Goal: Task Accomplishment & Management: Complete application form

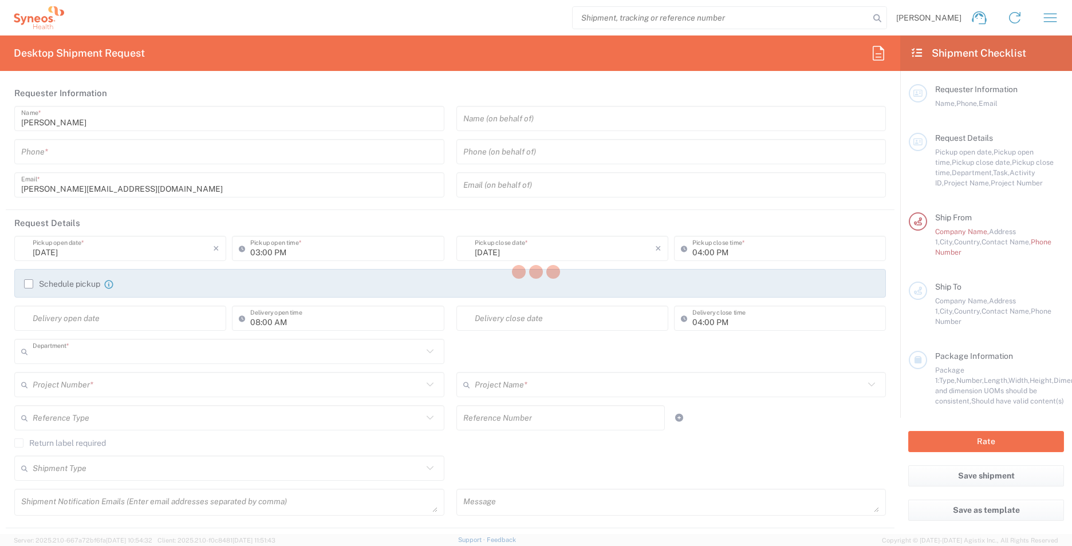
type input "3213"
type input "[GEOGRAPHIC_DATA]"
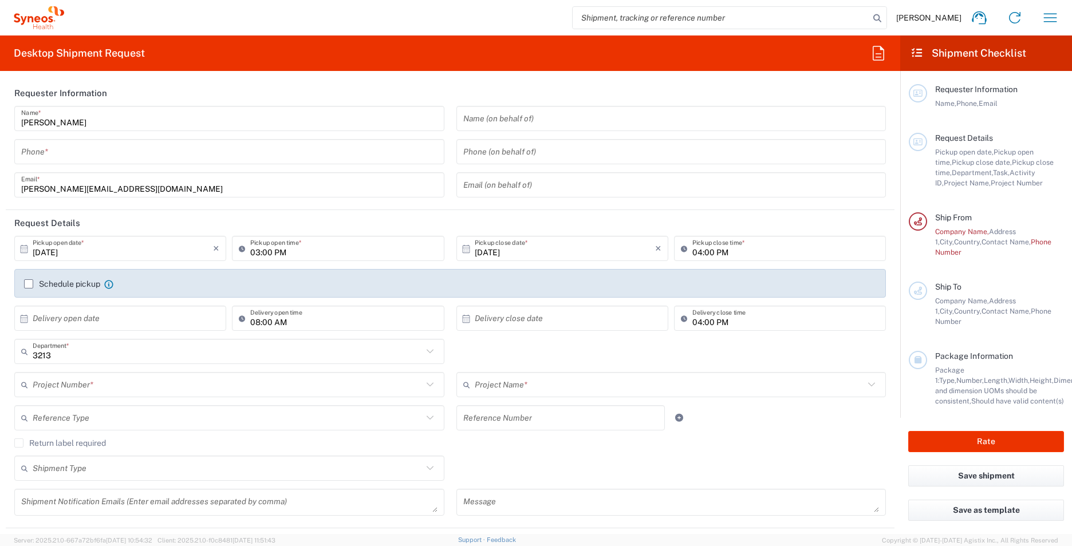
type input "Syneos Health UK Limited"
drag, startPoint x: 177, startPoint y: 148, endPoint x: 165, endPoint y: 156, distance: 14.8
click at [177, 148] on input "tel" at bounding box center [229, 152] width 416 height 20
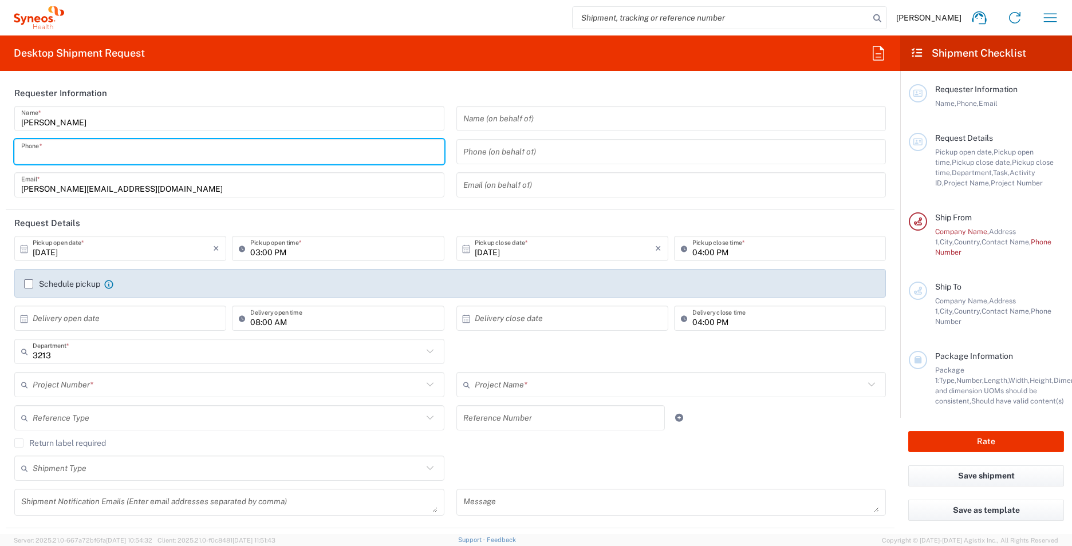
type input "07769702769"
click at [26, 252] on icon at bounding box center [24, 249] width 10 height 10
click at [26, 246] on icon at bounding box center [24, 249] width 10 height 10
click at [25, 249] on icon at bounding box center [24, 249] width 10 height 10
click at [42, 250] on input "[DATE]" at bounding box center [123, 249] width 180 height 20
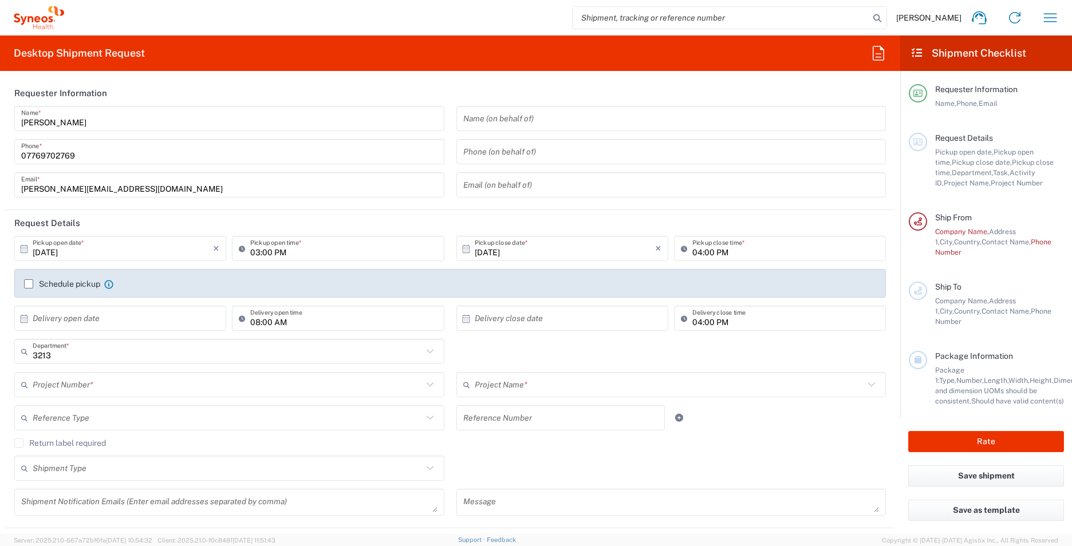
click at [30, 286] on label "Schedule pickup" at bounding box center [62, 283] width 76 height 9
click at [29, 284] on input "Schedule pickup" at bounding box center [29, 284] width 0 height 0
click at [29, 285] on label "Schedule pickup" at bounding box center [62, 283] width 76 height 9
click at [29, 284] on input "Schedule pickup" at bounding box center [29, 284] width 0 height 0
click at [106, 285] on icon at bounding box center [108, 284] width 9 height 9
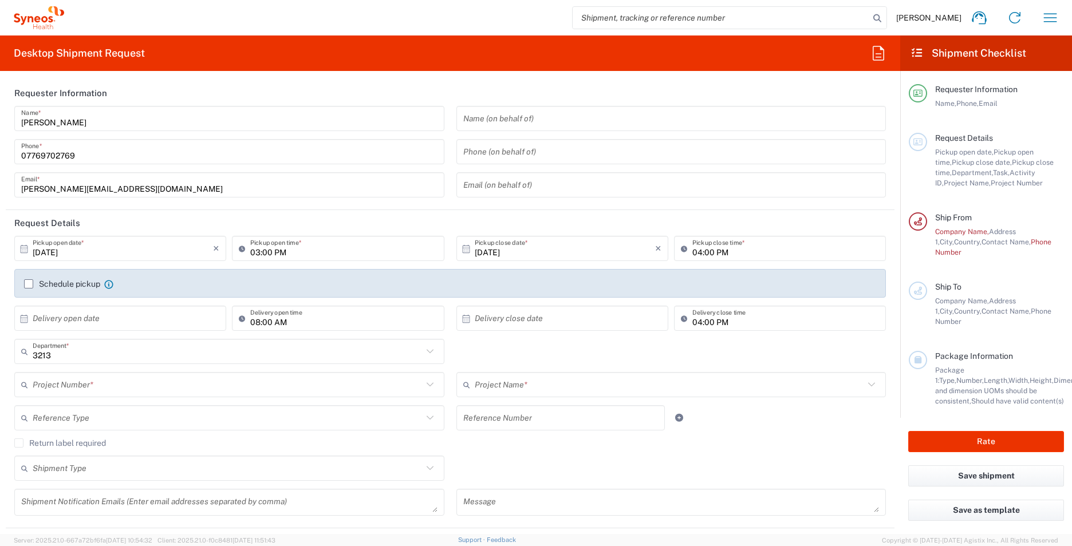
click at [22, 283] on div "Schedule pickup When scheduling a pickup please be sure to meet the following c…" at bounding box center [450, 288] width 864 height 18
click at [31, 284] on label "Schedule pickup" at bounding box center [62, 283] width 76 height 9
click at [29, 284] on input "Schedule pickup" at bounding box center [29, 284] width 0 height 0
click at [311, 239] on input "03:00 PM" at bounding box center [343, 249] width 187 height 20
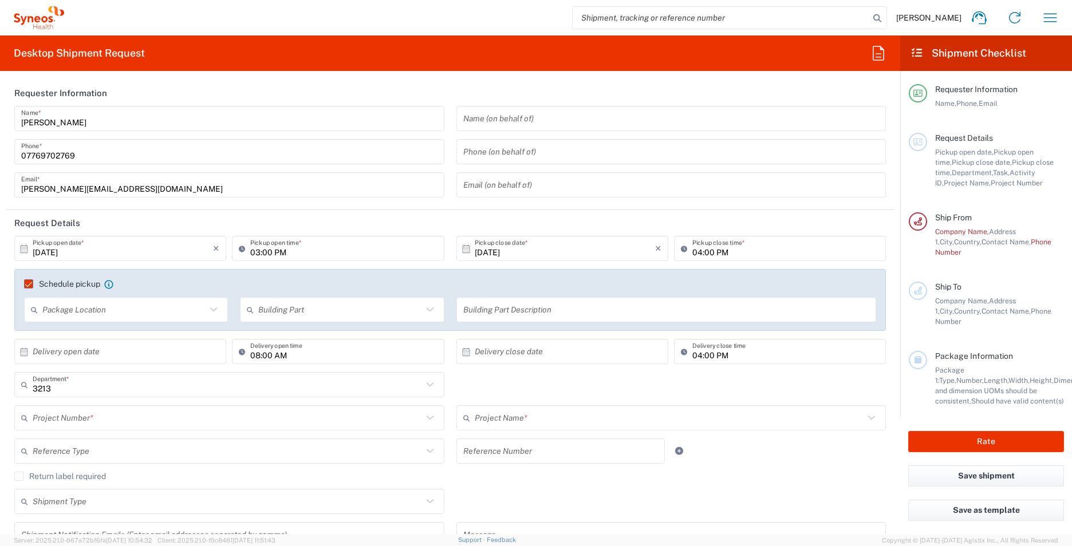
click at [28, 282] on label "Schedule pickup" at bounding box center [62, 283] width 76 height 9
click at [23, 284] on input "Schedule pickup" at bounding box center [23, 284] width 0 height 0
click at [77, 238] on div "[DATE] × Pickup open date *" at bounding box center [120, 248] width 212 height 25
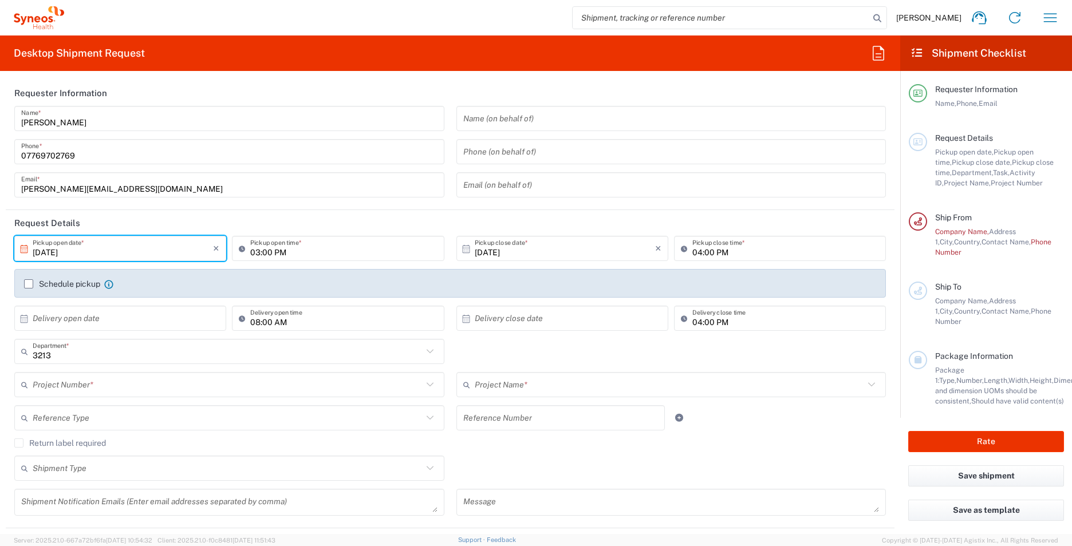
click at [42, 248] on input "[DATE]" at bounding box center [123, 249] width 180 height 20
click at [23, 250] on icon at bounding box center [24, 249] width 10 height 10
click at [154, 257] on input "[DATE]" at bounding box center [123, 249] width 180 height 20
click at [254, 247] on input "03:00 PM" at bounding box center [343, 249] width 187 height 20
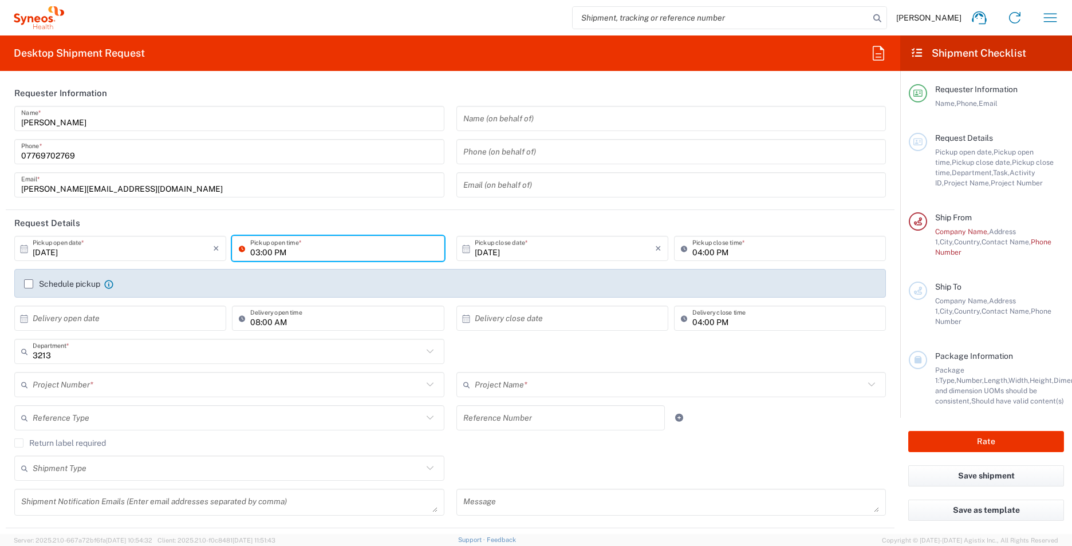
click at [46, 246] on input "[DATE]" at bounding box center [123, 249] width 180 height 20
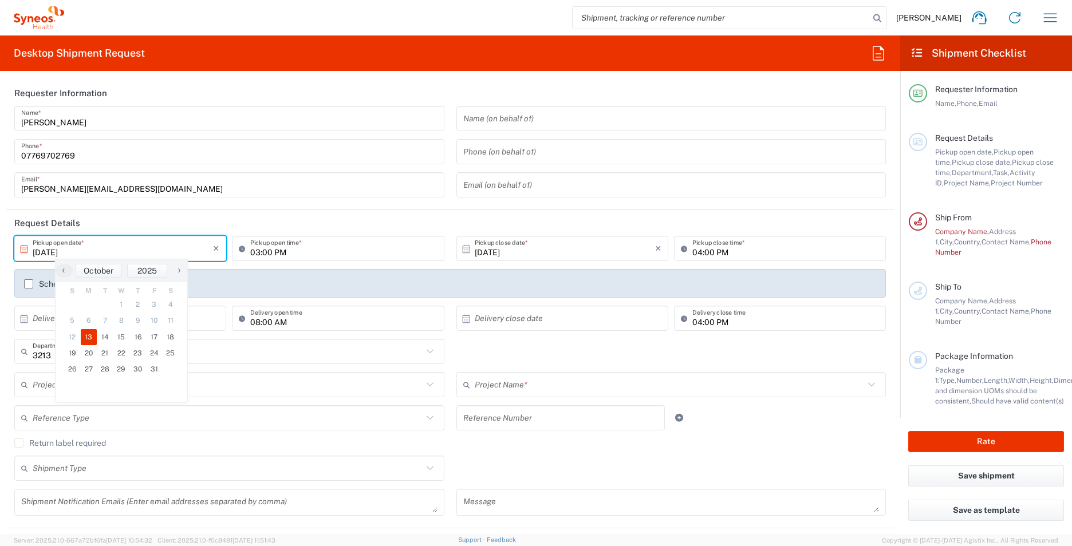
click at [56, 253] on input "[DATE]" at bounding box center [123, 249] width 180 height 20
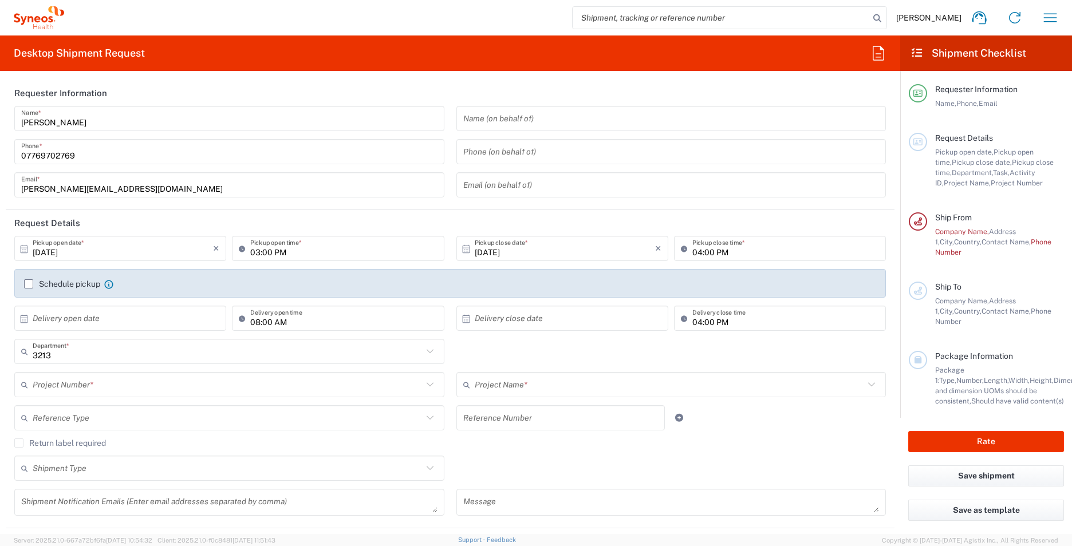
click at [79, 245] on input "[DATE]" at bounding box center [123, 249] width 180 height 20
click at [62, 241] on input "[DATE]" at bounding box center [123, 249] width 180 height 20
click at [52, 252] on input "[DATE]" at bounding box center [123, 249] width 180 height 20
click at [50, 254] on input "[DATE]" at bounding box center [123, 249] width 180 height 20
click at [27, 249] on icon at bounding box center [24, 249] width 10 height 10
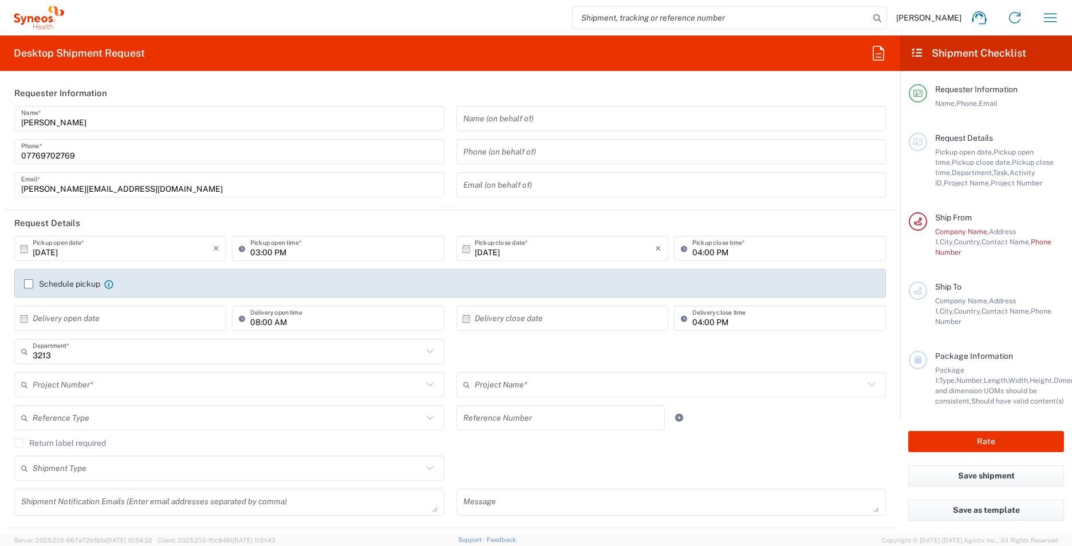
click at [62, 250] on input "[DATE]" at bounding box center [123, 249] width 180 height 20
click at [50, 253] on input "[DATE]" at bounding box center [123, 249] width 180 height 20
click at [56, 251] on input "[DATE]" at bounding box center [123, 249] width 180 height 20
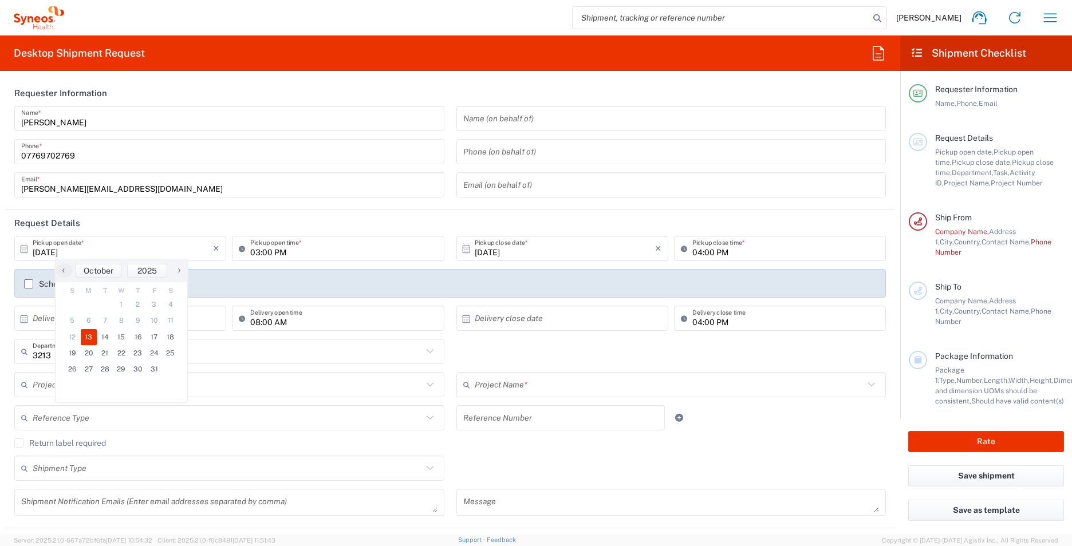
click at [52, 250] on input "[DATE]" at bounding box center [123, 249] width 180 height 20
click at [44, 239] on input "[DATE]" at bounding box center [123, 249] width 180 height 20
click at [27, 251] on icon at bounding box center [24, 249] width 10 height 10
click at [21, 250] on icon at bounding box center [24, 249] width 10 height 10
click at [90, 253] on input "[DATE]" at bounding box center [123, 249] width 180 height 20
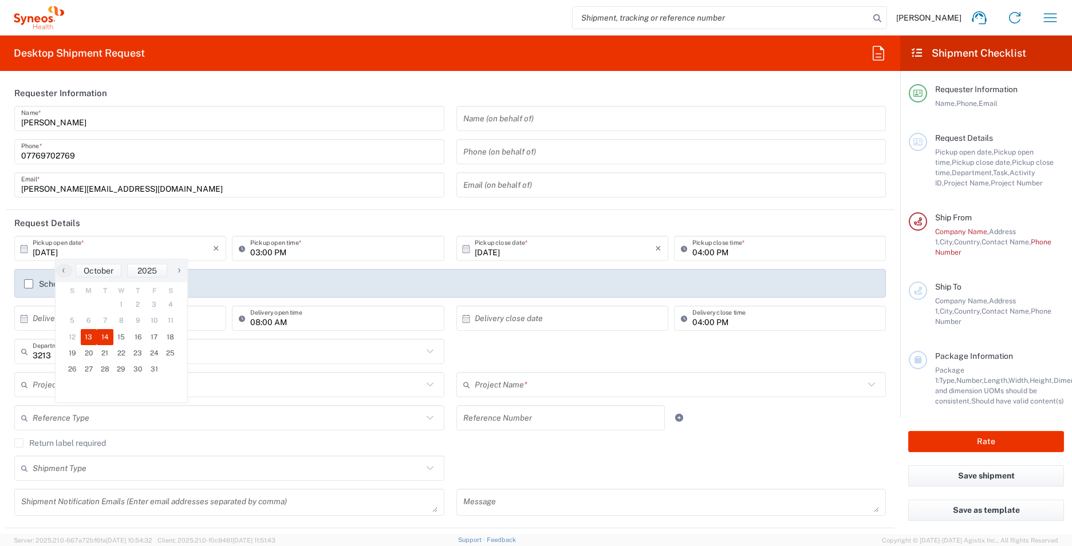
type input "[DATE]"
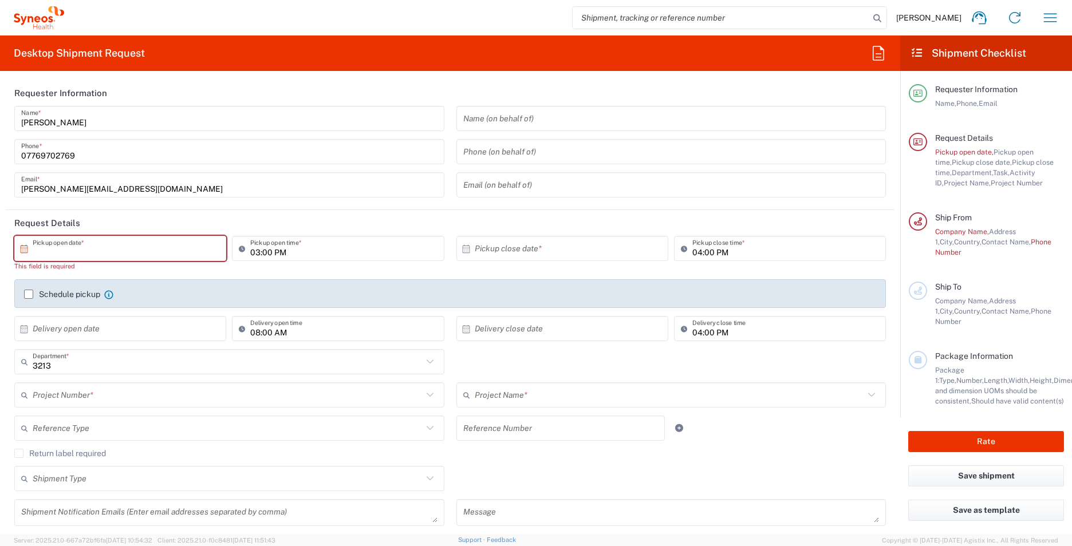
click at [141, 250] on input "text" at bounding box center [123, 249] width 180 height 20
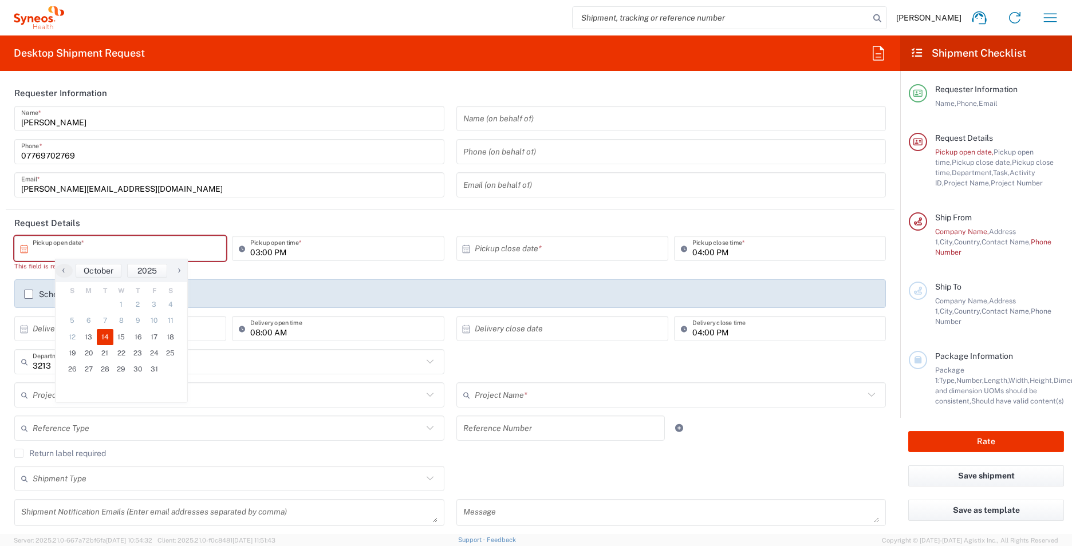
click at [101, 336] on span "14" at bounding box center [105, 337] width 17 height 16
type input "[DATE]"
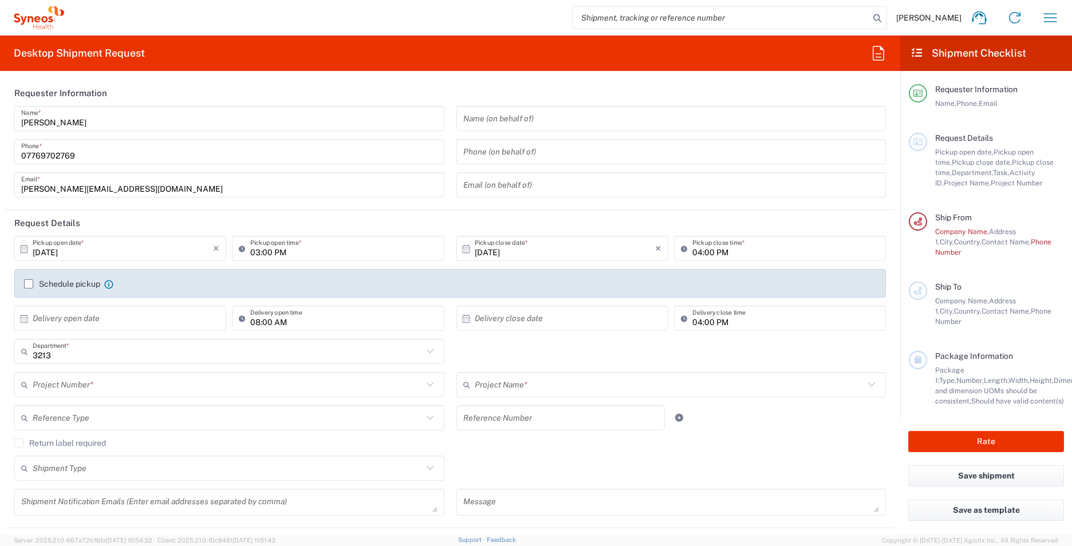
click at [314, 253] on input "03:00 PM" at bounding box center [343, 249] width 187 height 20
click at [276, 256] on input "03:00 PM" at bounding box center [343, 249] width 187 height 20
click at [294, 253] on input "03:00 PM" at bounding box center [343, 249] width 187 height 20
click at [258, 253] on input "03:00 PM" at bounding box center [343, 249] width 187 height 20
click at [297, 249] on input "03:00 PM" at bounding box center [343, 249] width 187 height 20
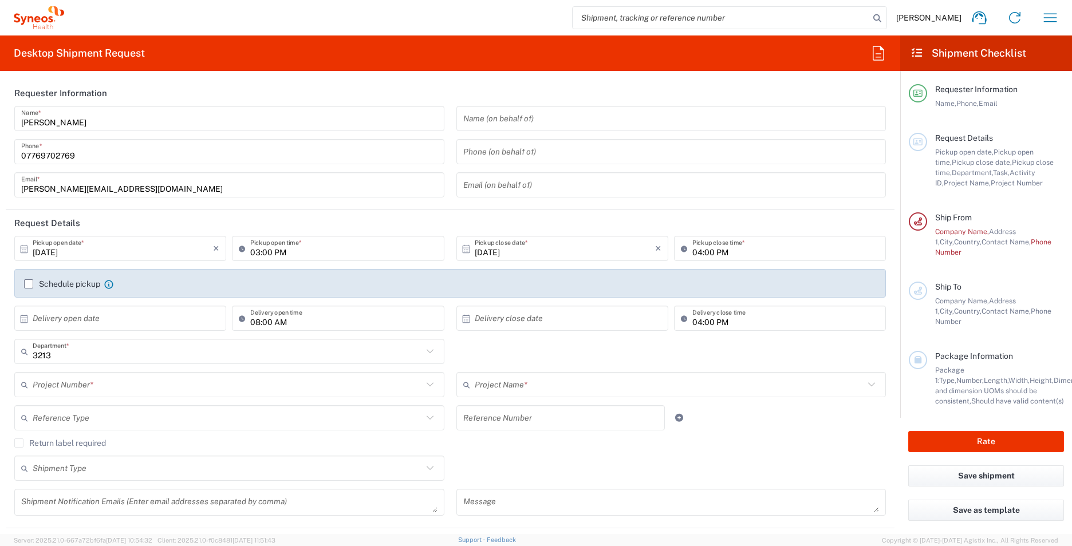
drag, startPoint x: 238, startPoint y: 251, endPoint x: 321, endPoint y: 264, distance: 84.6
click at [239, 251] on icon at bounding box center [244, 248] width 11 height 18
click at [250, 246] on input "03:00 PM" at bounding box center [343, 249] width 187 height 20
click at [276, 255] on input "03:00 PM" at bounding box center [343, 249] width 187 height 20
click at [268, 252] on input "03:00 PM" at bounding box center [343, 249] width 187 height 20
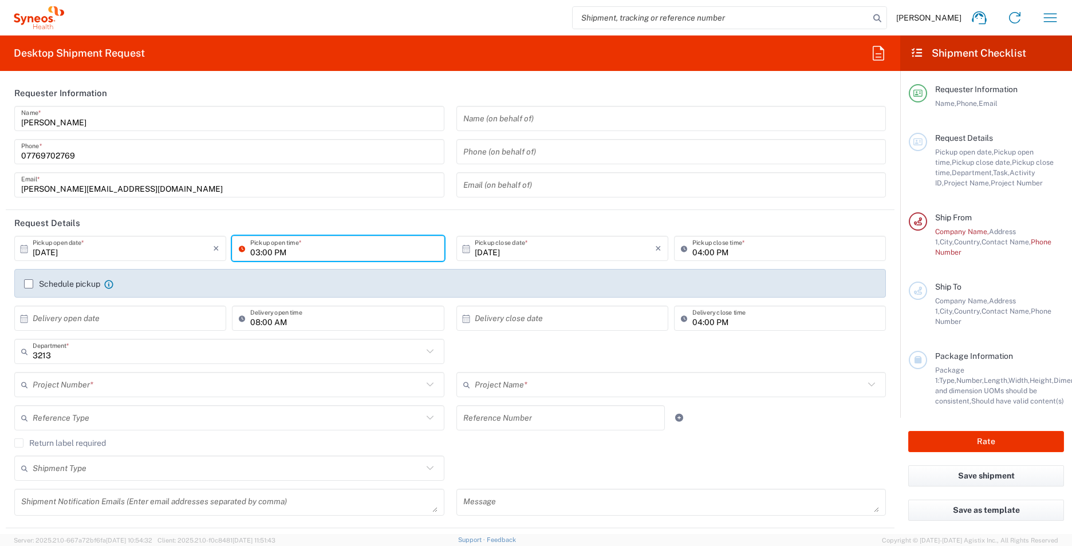
click at [307, 255] on input "03:00 PM" at bounding box center [343, 249] width 187 height 20
type input "04:00pm"
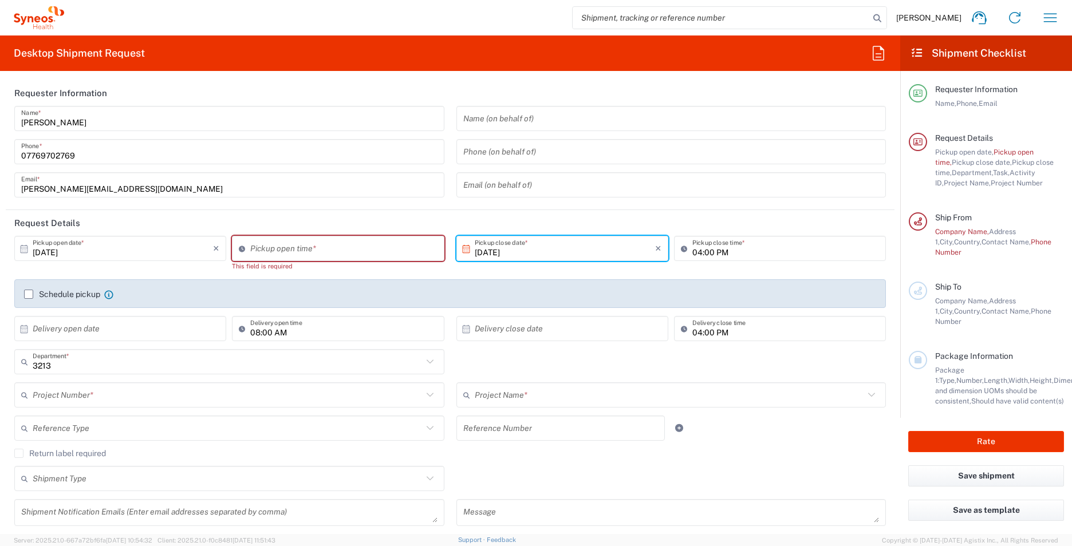
click at [532, 254] on input "[DATE]" at bounding box center [565, 249] width 180 height 20
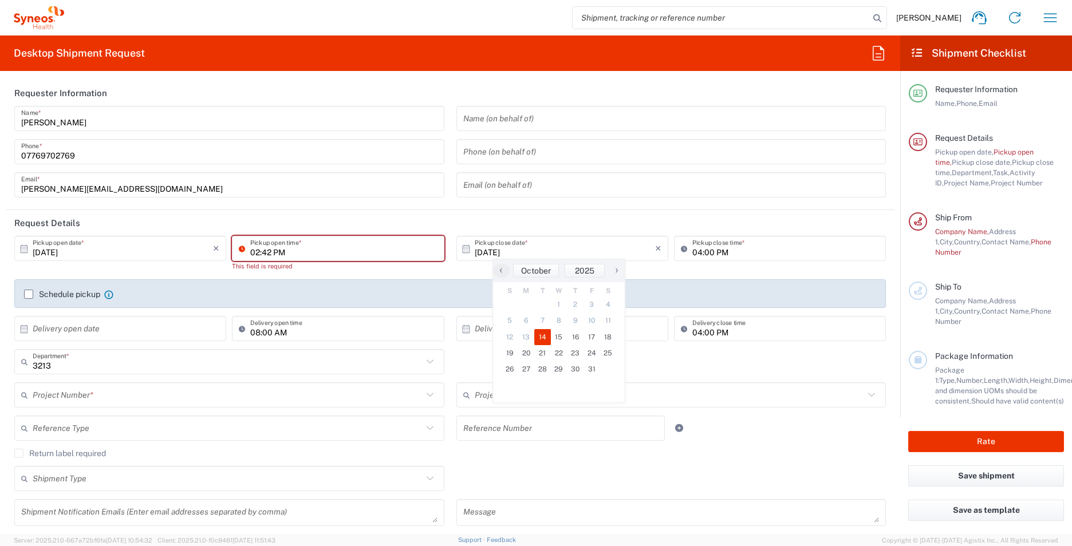
click at [275, 254] on input "02:42 PM" at bounding box center [343, 249] width 187 height 20
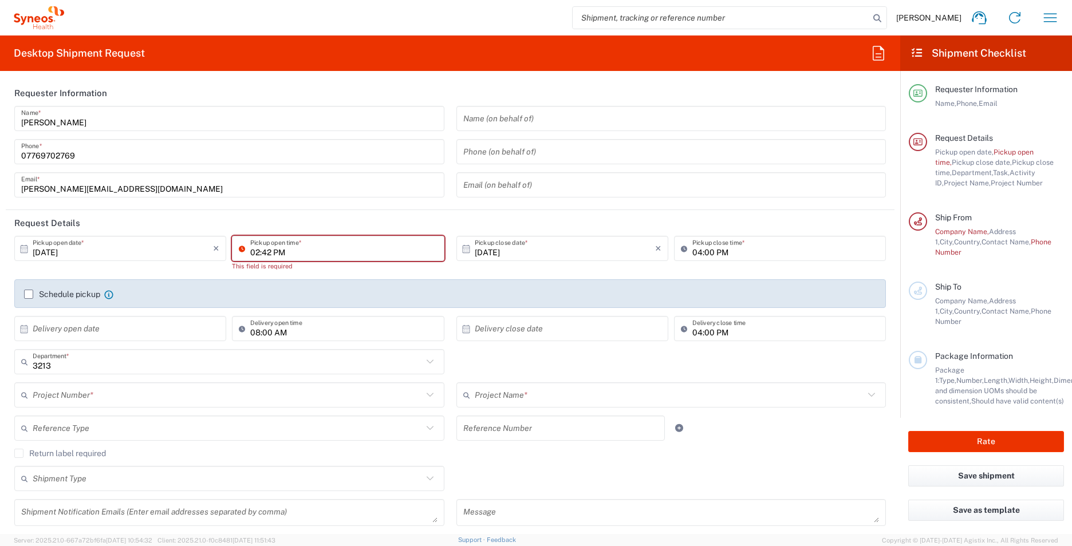
click at [293, 255] on input "02:42 PM" at bounding box center [343, 249] width 187 height 20
click at [317, 255] on input "02:42 PM" at bounding box center [343, 249] width 187 height 20
click at [302, 253] on input "02:42 PM" at bounding box center [343, 249] width 187 height 20
click at [258, 251] on input "02:42 PM" at bounding box center [343, 249] width 187 height 20
drag, startPoint x: 266, startPoint y: 252, endPoint x: 287, endPoint y: 297, distance: 49.7
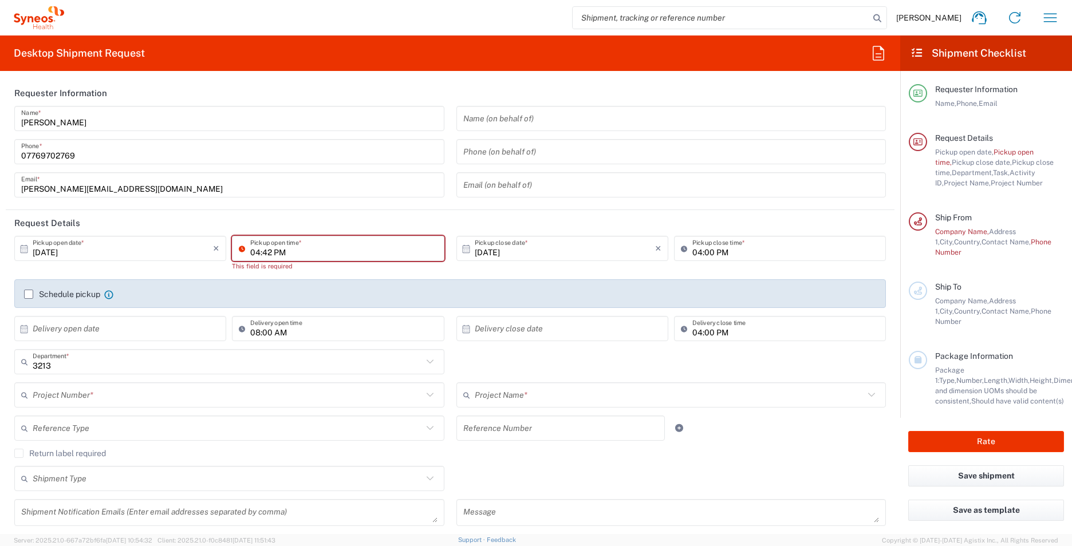
click at [266, 252] on input "04:42 PM" at bounding box center [343, 249] width 187 height 20
type input "04:00 PM"
click at [526, 250] on input "[DATE]" at bounding box center [565, 249] width 180 height 20
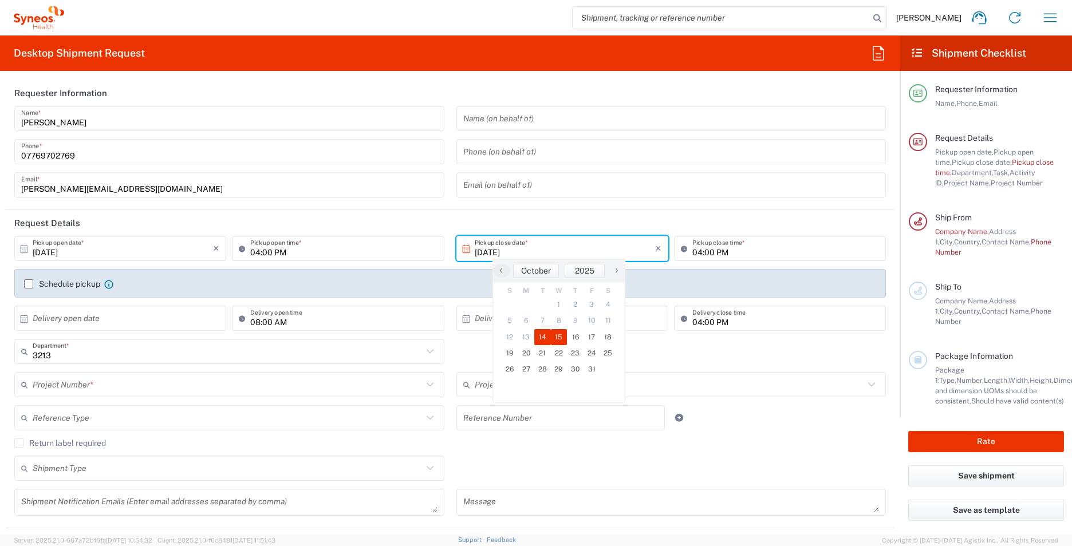
click at [559, 333] on span "15" at bounding box center [559, 337] width 17 height 16
type input "[DATE]"
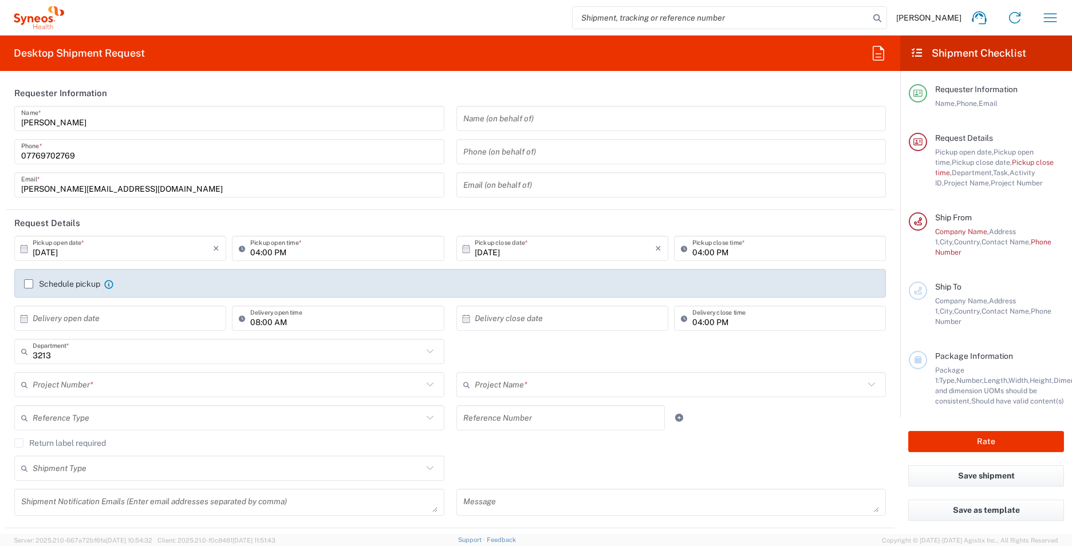
click at [692, 251] on input "04:00 PM" at bounding box center [785, 249] width 187 height 20
click at [696, 252] on input "04:00 PM" at bounding box center [785, 249] width 187 height 20
click at [705, 251] on input "04:00 PM" at bounding box center [785, 249] width 187 height 20
drag, startPoint x: 707, startPoint y: 253, endPoint x: 695, endPoint y: 333, distance: 80.5
click at [707, 253] on input "04:00 PM" at bounding box center [785, 249] width 187 height 20
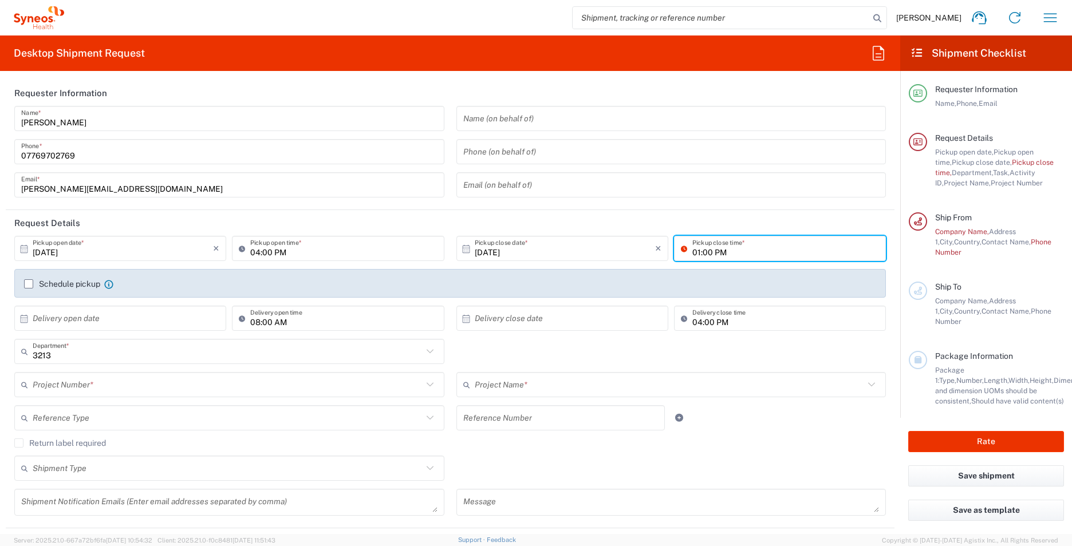
type input "01:00 PM"
click at [885, 277] on main "[DATE] × Pickup open date * Cancel Apply 04:00 PM Pickup open time * [DATE] × P…" at bounding box center [450, 380] width 889 height 288
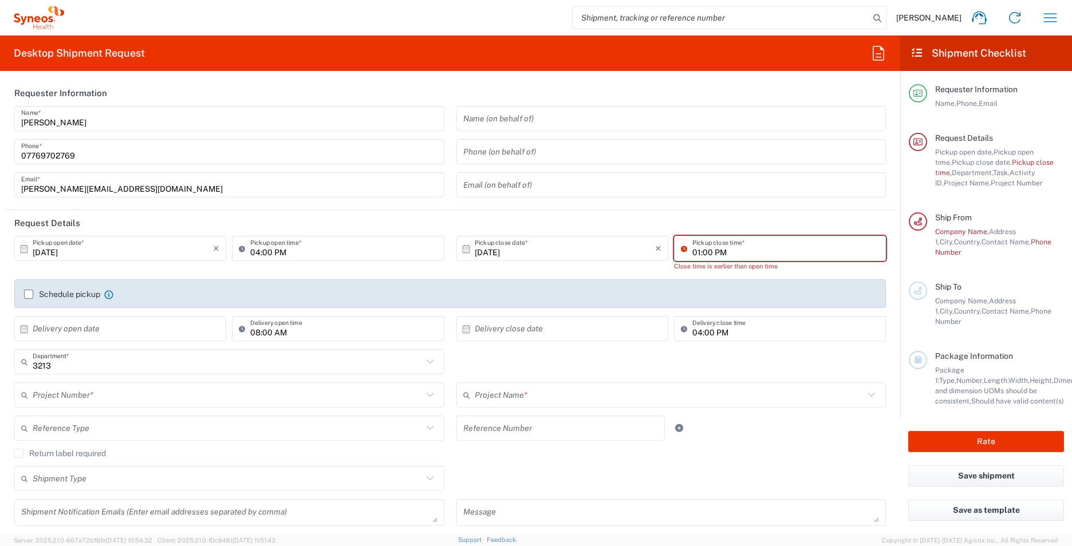
click at [742, 250] on input "01:00 PM" at bounding box center [785, 249] width 187 height 20
click at [78, 255] on input "[DATE]" at bounding box center [123, 249] width 180 height 20
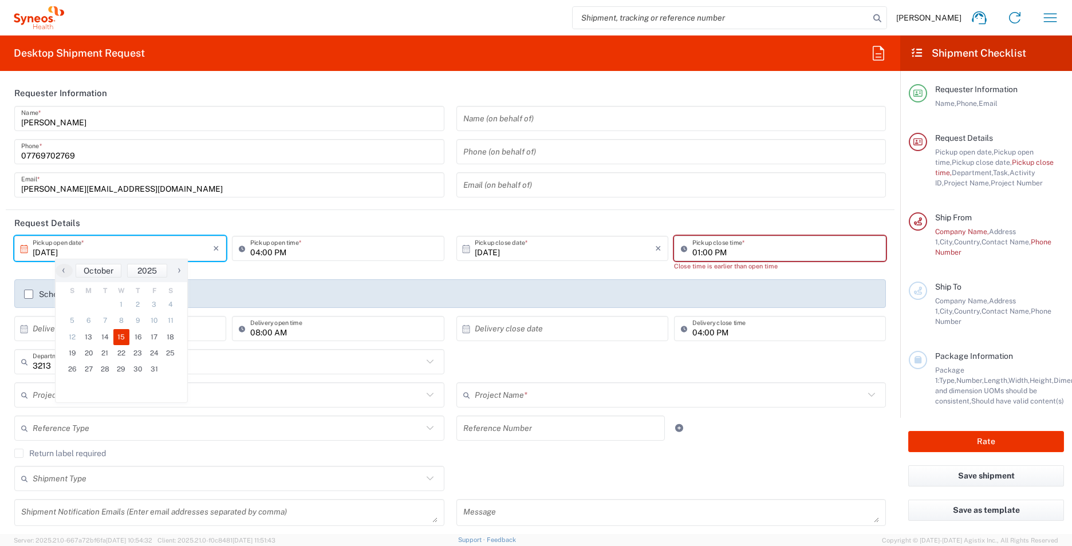
click at [48, 250] on input "[DATE]" at bounding box center [123, 249] width 180 height 20
click at [52, 251] on input "[DATE]" at bounding box center [123, 249] width 180 height 20
type input "[DATE]"
click at [488, 251] on input "[DATE]" at bounding box center [565, 249] width 180 height 20
type input "[DATE]"
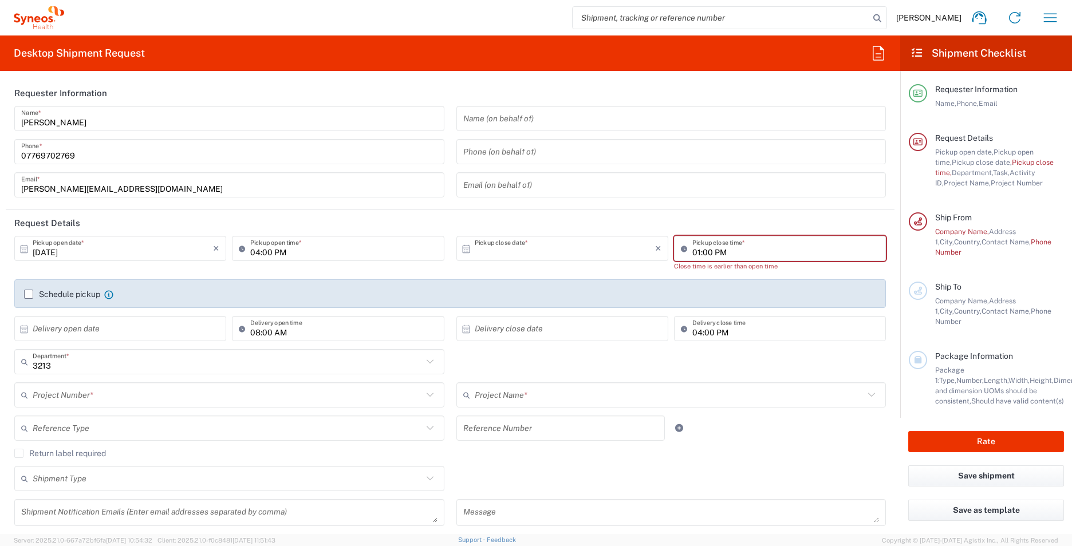
type input "[DATE]"
click at [693, 251] on input "01:00 PM" at bounding box center [785, 249] width 187 height 20
type input "04:00 PM"
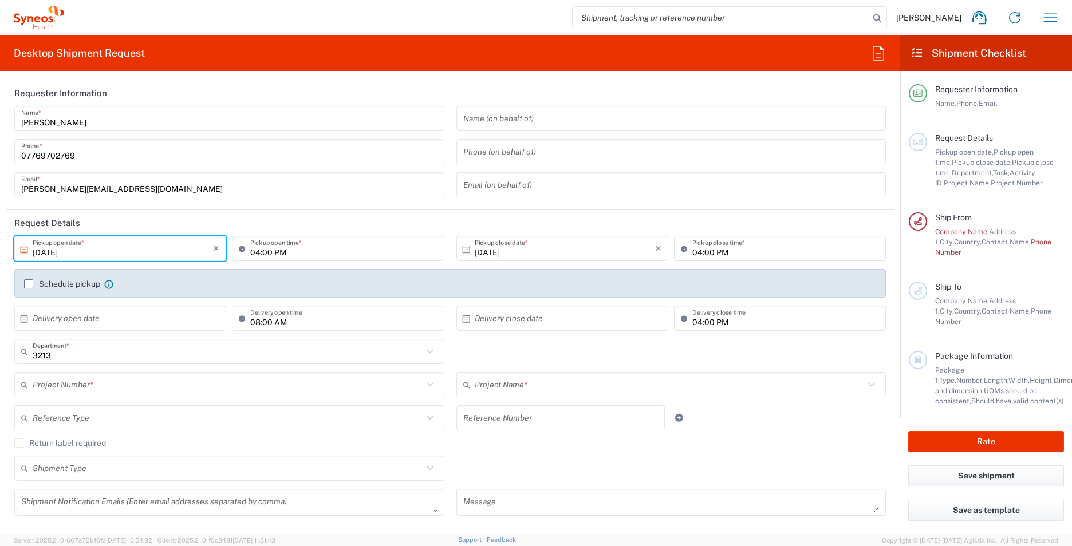
click at [47, 251] on input "[DATE]" at bounding box center [123, 249] width 180 height 20
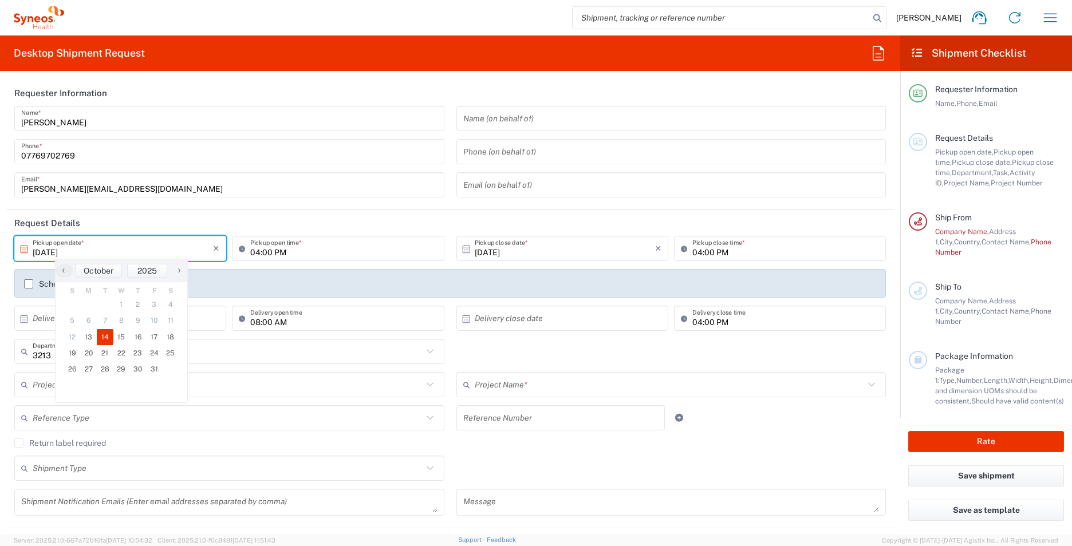
click at [61, 249] on input "[DATE]" at bounding box center [123, 249] width 180 height 20
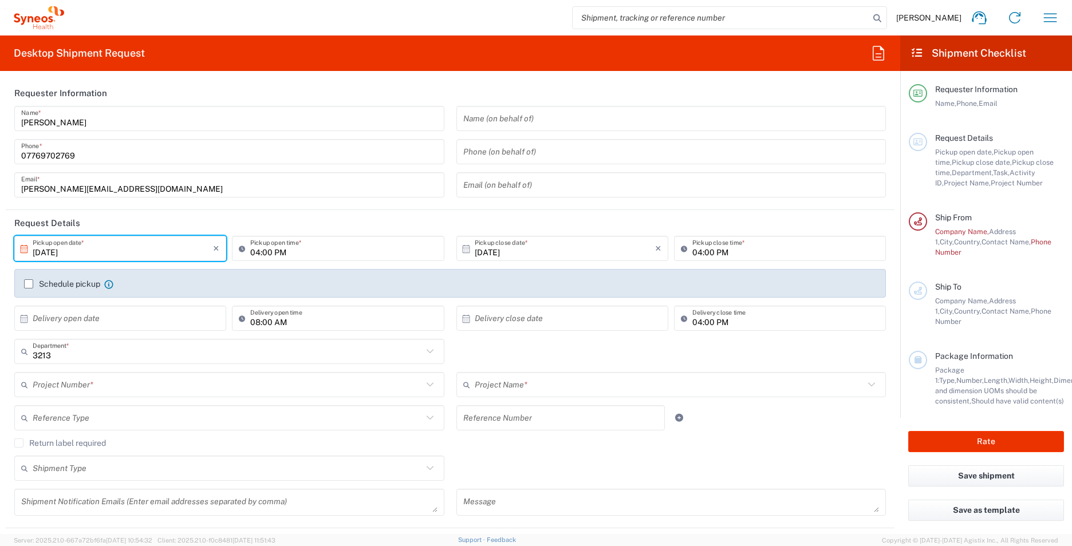
click at [340, 250] on input "04:00 PM" at bounding box center [343, 249] width 187 height 20
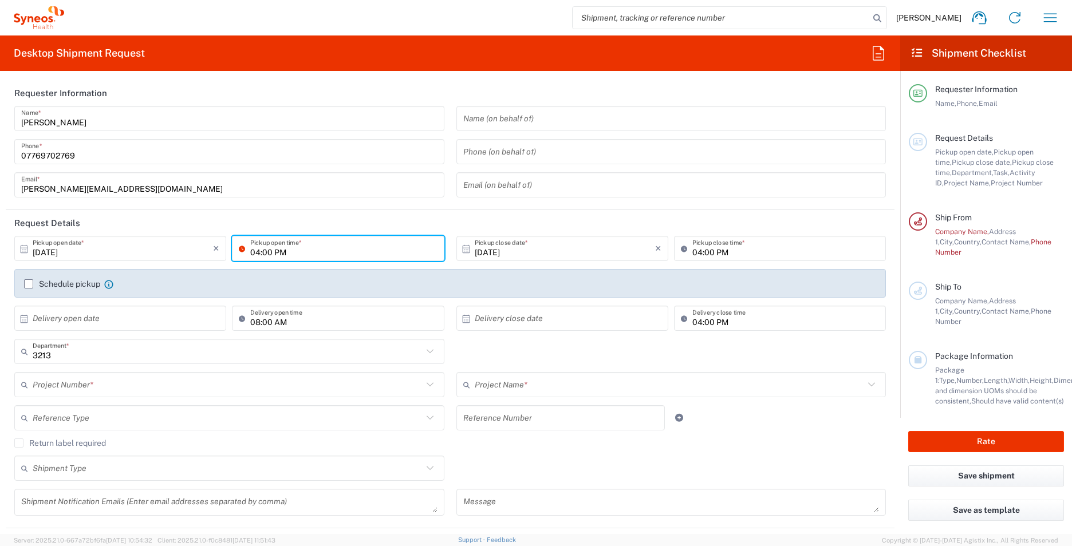
click at [272, 251] on input "04:00 PM" at bounding box center [343, 249] width 187 height 20
click at [286, 255] on input "04:00 PM" at bounding box center [343, 249] width 187 height 20
type input "0"
type input "10:30am"
click at [545, 255] on input "[DATE]" at bounding box center [565, 249] width 180 height 20
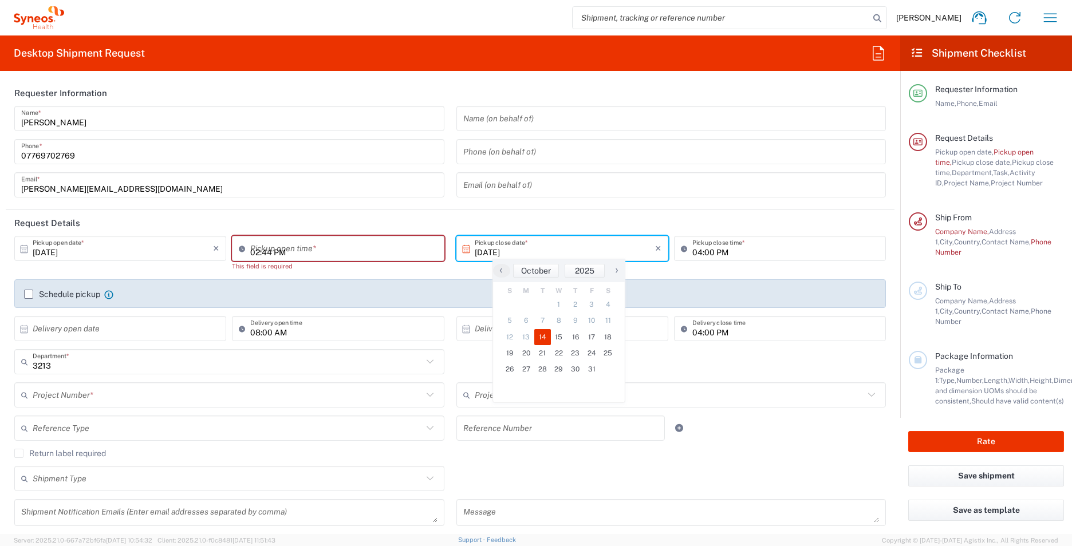
click at [362, 254] on input "02:44 PM" at bounding box center [343, 249] width 187 height 20
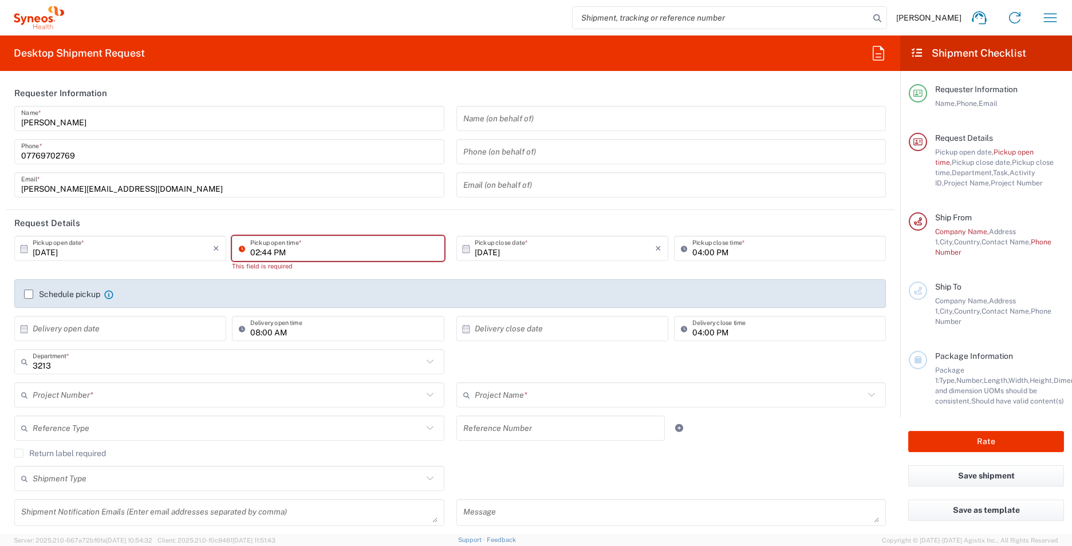
click at [300, 250] on input "02:44 PM" at bounding box center [343, 249] width 187 height 20
type input "0"
type input "10:30AM"
click at [575, 250] on input "[DATE]" at bounding box center [565, 249] width 180 height 20
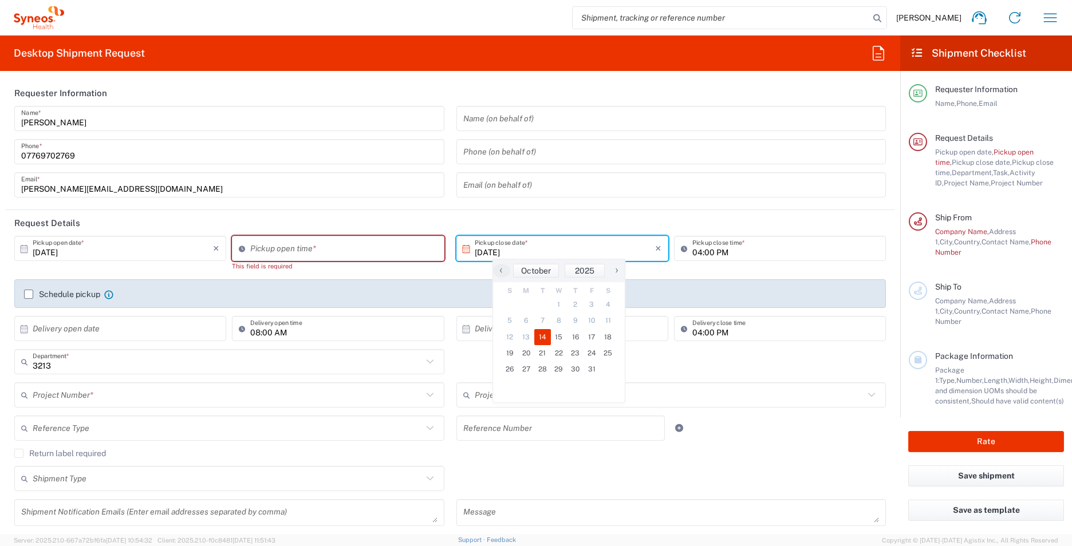
type input "02:44 PM"
click at [322, 247] on input "02:44 PM" at bounding box center [343, 249] width 187 height 20
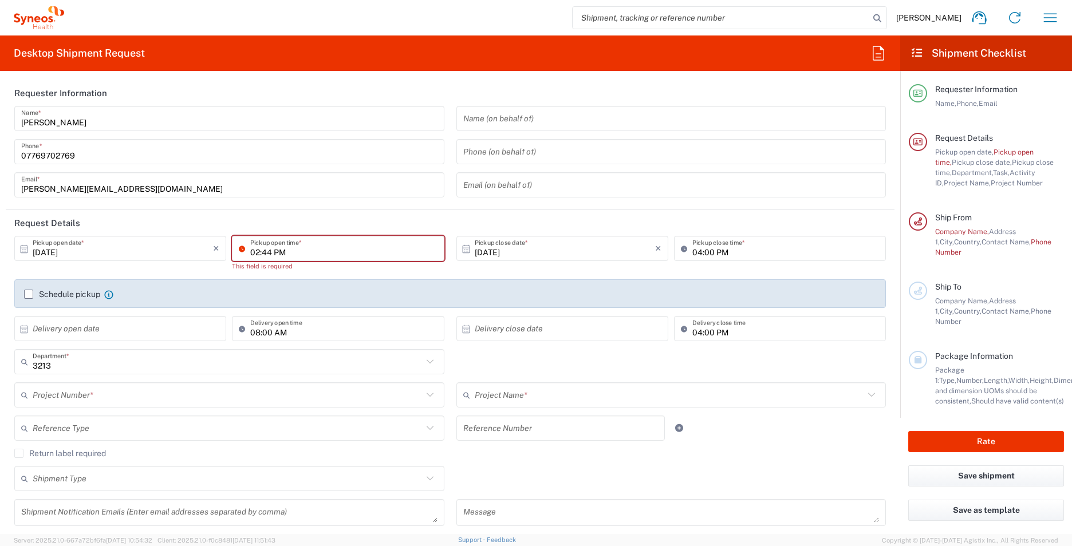
click at [299, 249] on input "02:44 PM" at bounding box center [343, 249] width 187 height 20
click at [269, 252] on input "02:44 PM" at bounding box center [343, 249] width 187 height 20
click at [254, 251] on input "02:44 PM" at bounding box center [343, 249] width 187 height 20
click at [263, 252] on input "02:44 PM" at bounding box center [343, 249] width 187 height 20
click at [269, 254] on input "02:44 PM" at bounding box center [343, 249] width 187 height 20
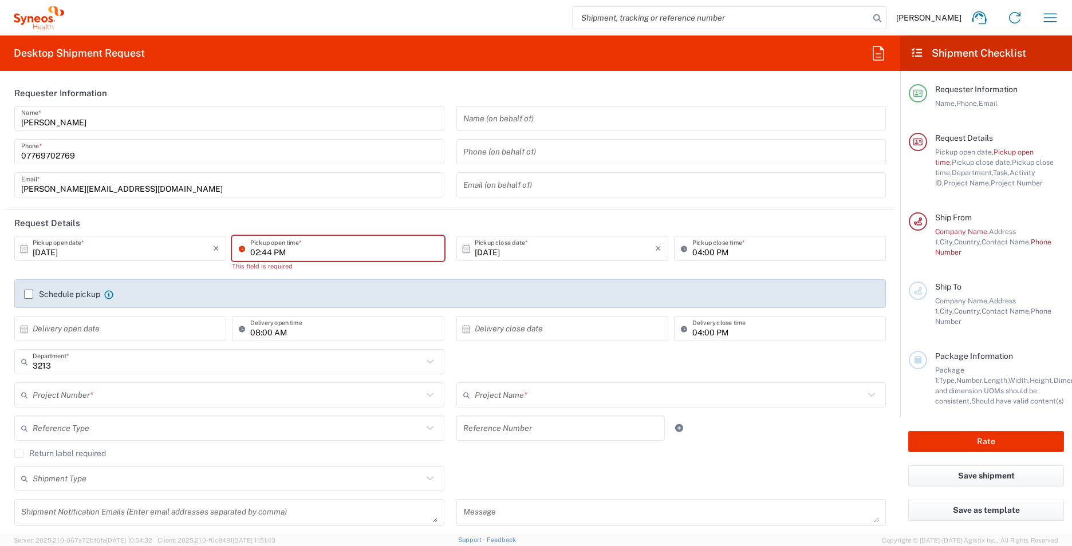
click at [27, 294] on div "Schedule pickup When scheduling a pickup please be sure to meet the following c…" at bounding box center [450, 298] width 864 height 18
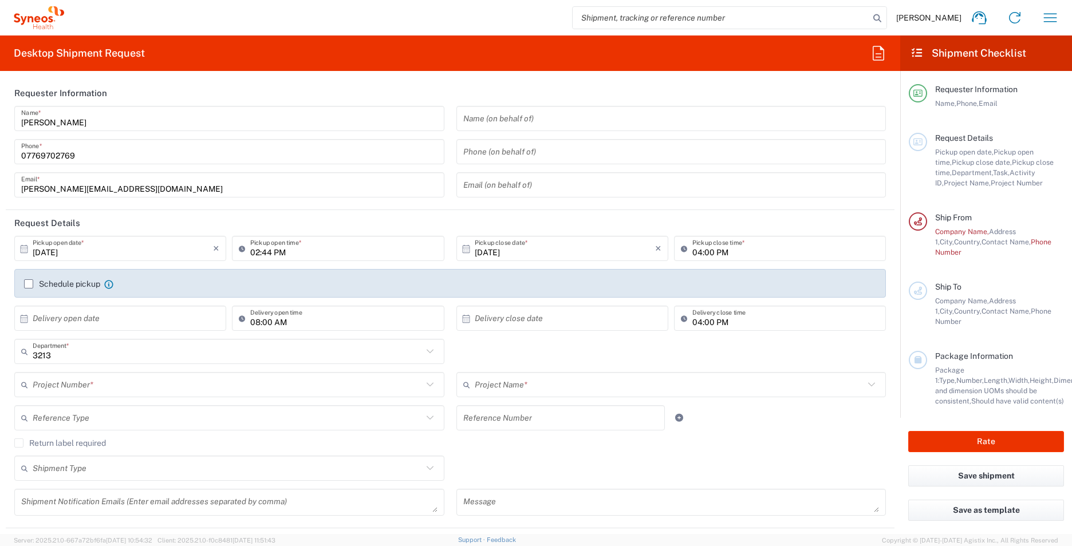
click at [24, 298] on div "Schedule pickup When scheduling a pickup please be sure to meet the following c…" at bounding box center [451, 287] width 884 height 37
click at [29, 285] on label "Schedule pickup" at bounding box center [62, 283] width 76 height 9
click at [29, 284] on input "Schedule pickup" at bounding box center [29, 284] width 0 height 0
click at [28, 280] on label "Schedule pickup" at bounding box center [62, 283] width 76 height 9
click at [29, 284] on input "Schedule pickup" at bounding box center [29, 284] width 0 height 0
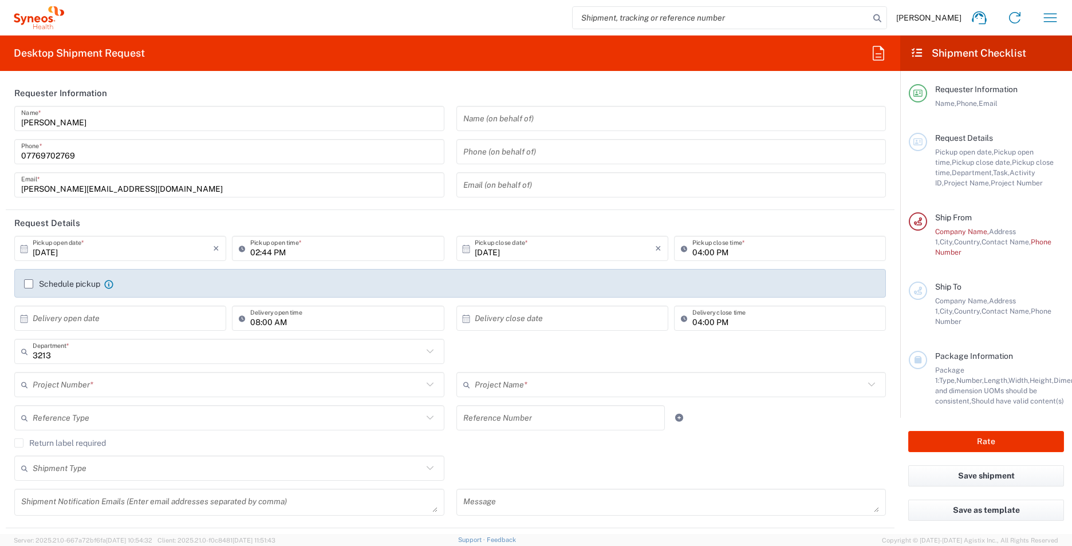
click at [25, 282] on label "Schedule pickup" at bounding box center [62, 283] width 76 height 9
click at [29, 284] on input "Schedule pickup" at bounding box center [29, 284] width 0 height 0
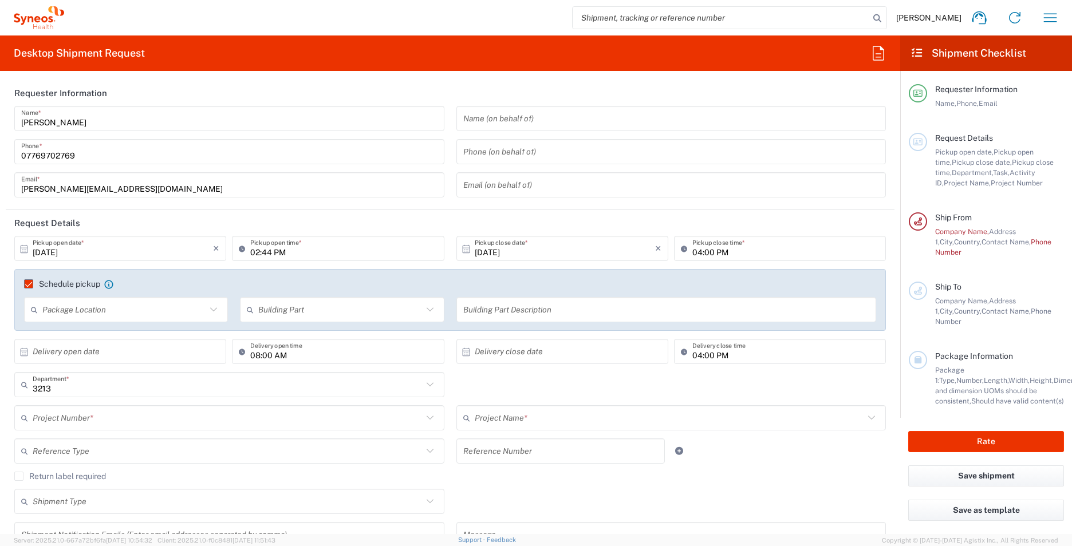
click at [211, 309] on icon at bounding box center [213, 309] width 15 height 15
click at [211, 313] on icon at bounding box center [213, 309] width 15 height 15
click at [73, 243] on input "[DATE]" at bounding box center [123, 249] width 180 height 20
click at [47, 252] on input "[DATE]" at bounding box center [123, 249] width 180 height 20
click at [51, 251] on input "[DATE]" at bounding box center [123, 249] width 180 height 20
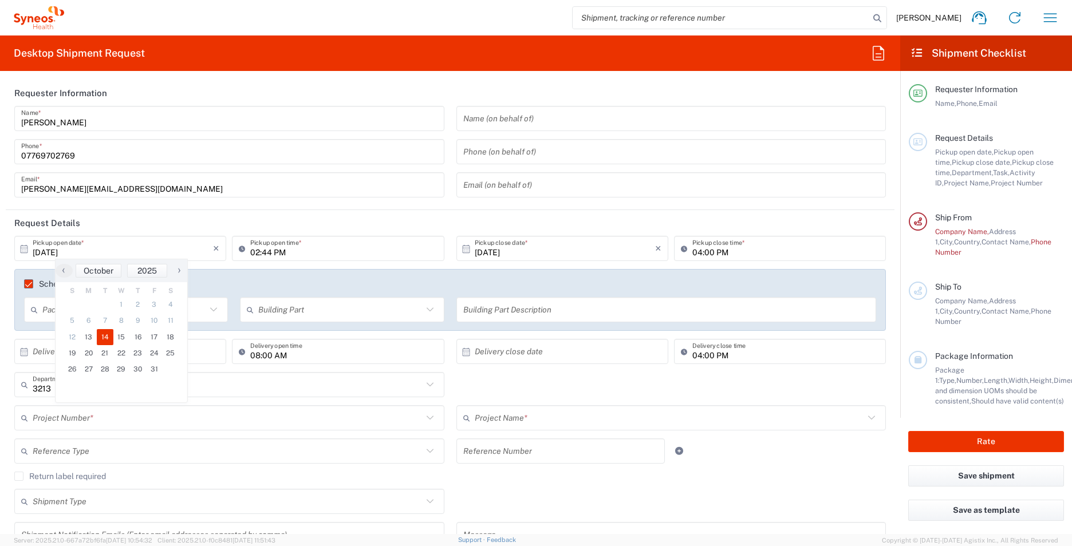
click at [61, 263] on div "[DATE] × Pickup open date * Cancel Apply" at bounding box center [120, 252] width 218 height 33
click at [49, 252] on input "[DATE]" at bounding box center [123, 249] width 180 height 20
click at [25, 282] on label "Schedule pickup" at bounding box center [62, 283] width 76 height 9
click at [23, 284] on input "Schedule pickup" at bounding box center [23, 284] width 0 height 0
click at [29, 281] on label "Schedule pickup" at bounding box center [62, 283] width 76 height 9
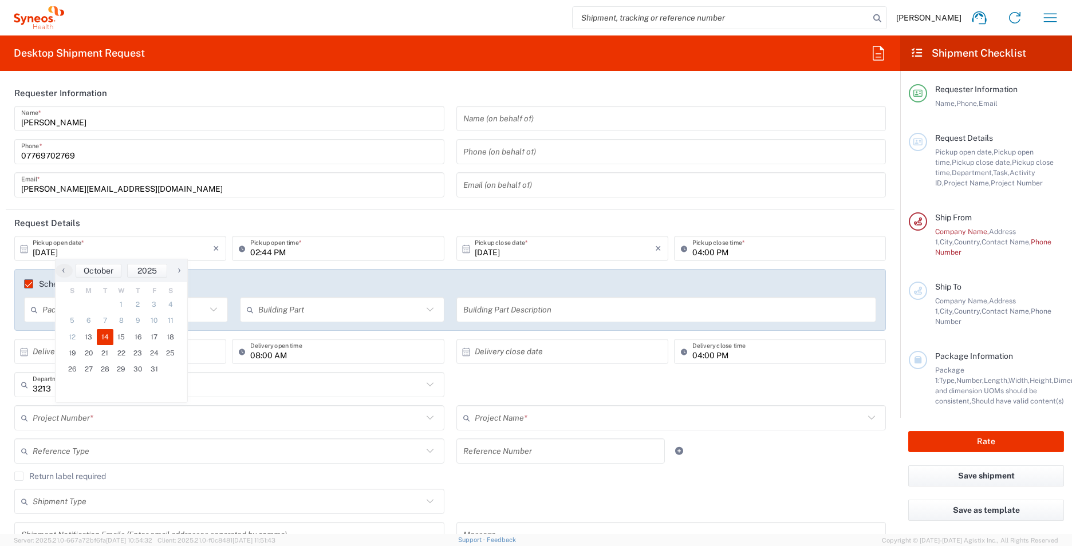
click at [23, 284] on input "Schedule pickup" at bounding box center [23, 284] width 0 height 0
click at [100, 250] on input "[DATE]" at bounding box center [123, 249] width 180 height 20
click at [29, 284] on label "Schedule pickup" at bounding box center [62, 283] width 76 height 9
click at [23, 284] on input "Schedule pickup" at bounding box center [23, 284] width 0 height 0
click at [124, 239] on input "[DATE]" at bounding box center [123, 249] width 180 height 20
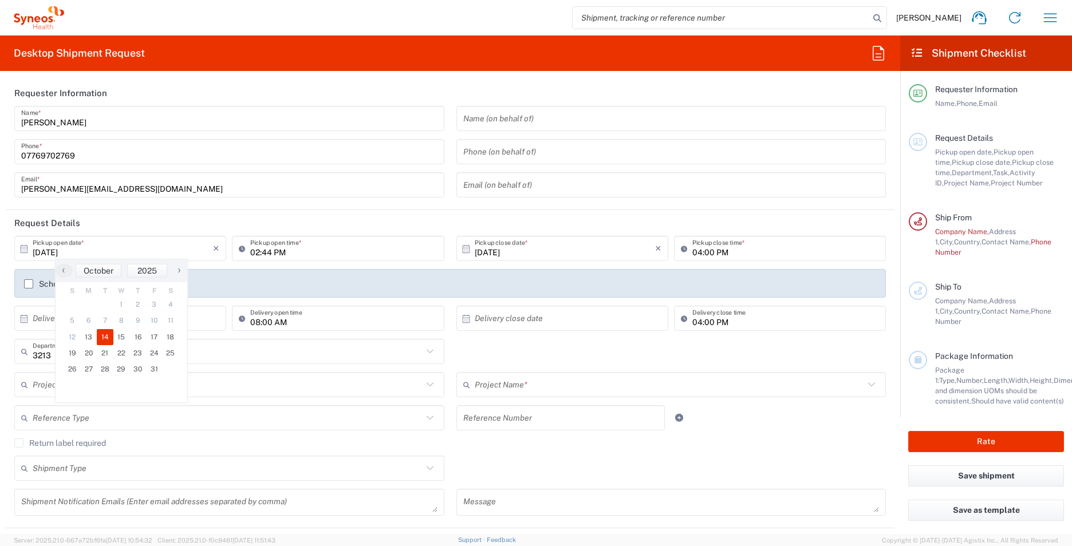
click at [279, 208] on agx-form-section "Requester Information [PERSON_NAME] Name * [PHONE_NUMBER] Phone * [PERSON_NAME]…" at bounding box center [450, 145] width 889 height 130
